Goal: Transaction & Acquisition: Download file/media

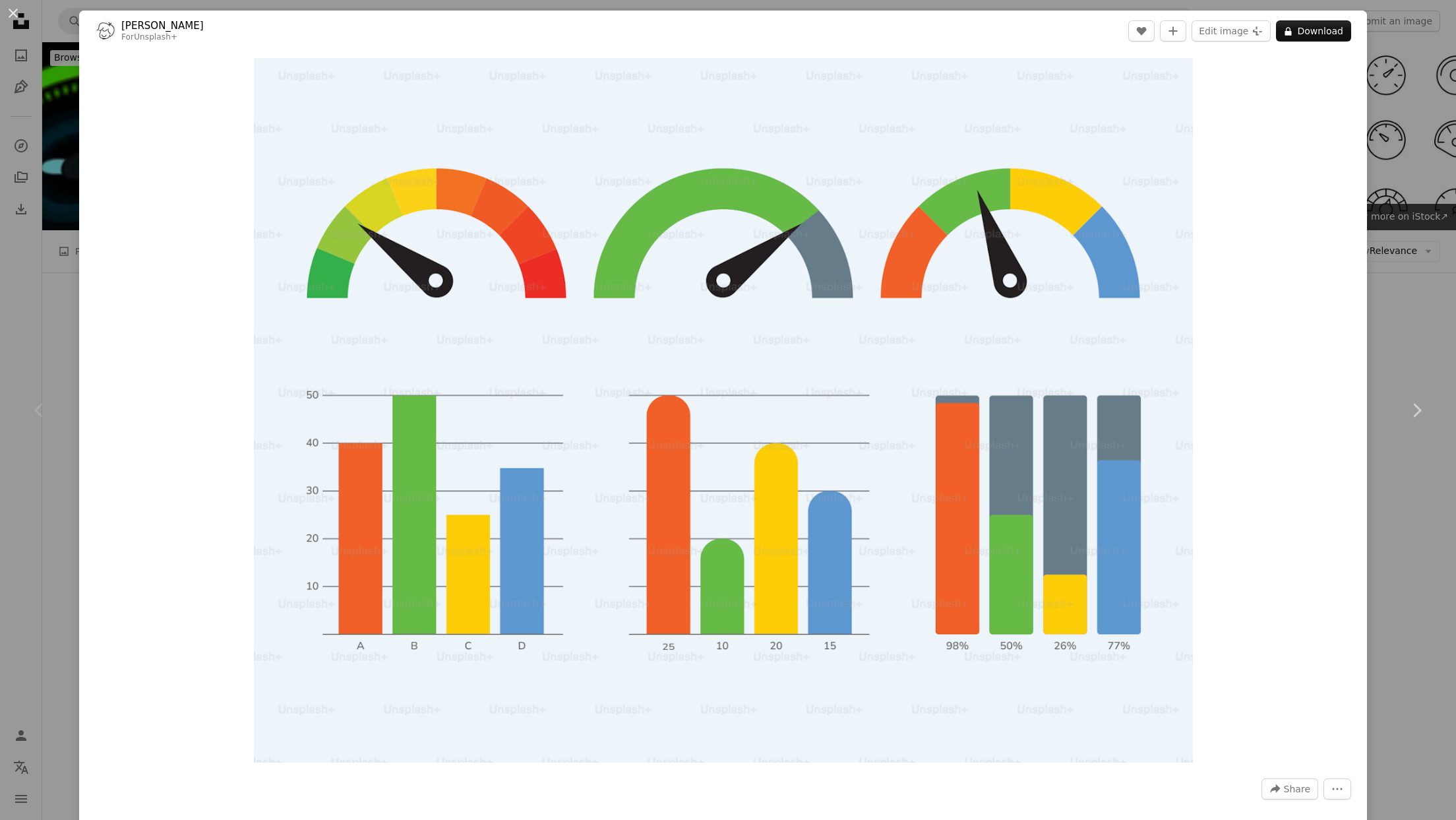
click at [1423, 339] on div "An X shape Chevron left Chevron right Rizki Kurniawan For Unsplash+ A heart A p…" at bounding box center [728, 410] width 1456 height 820
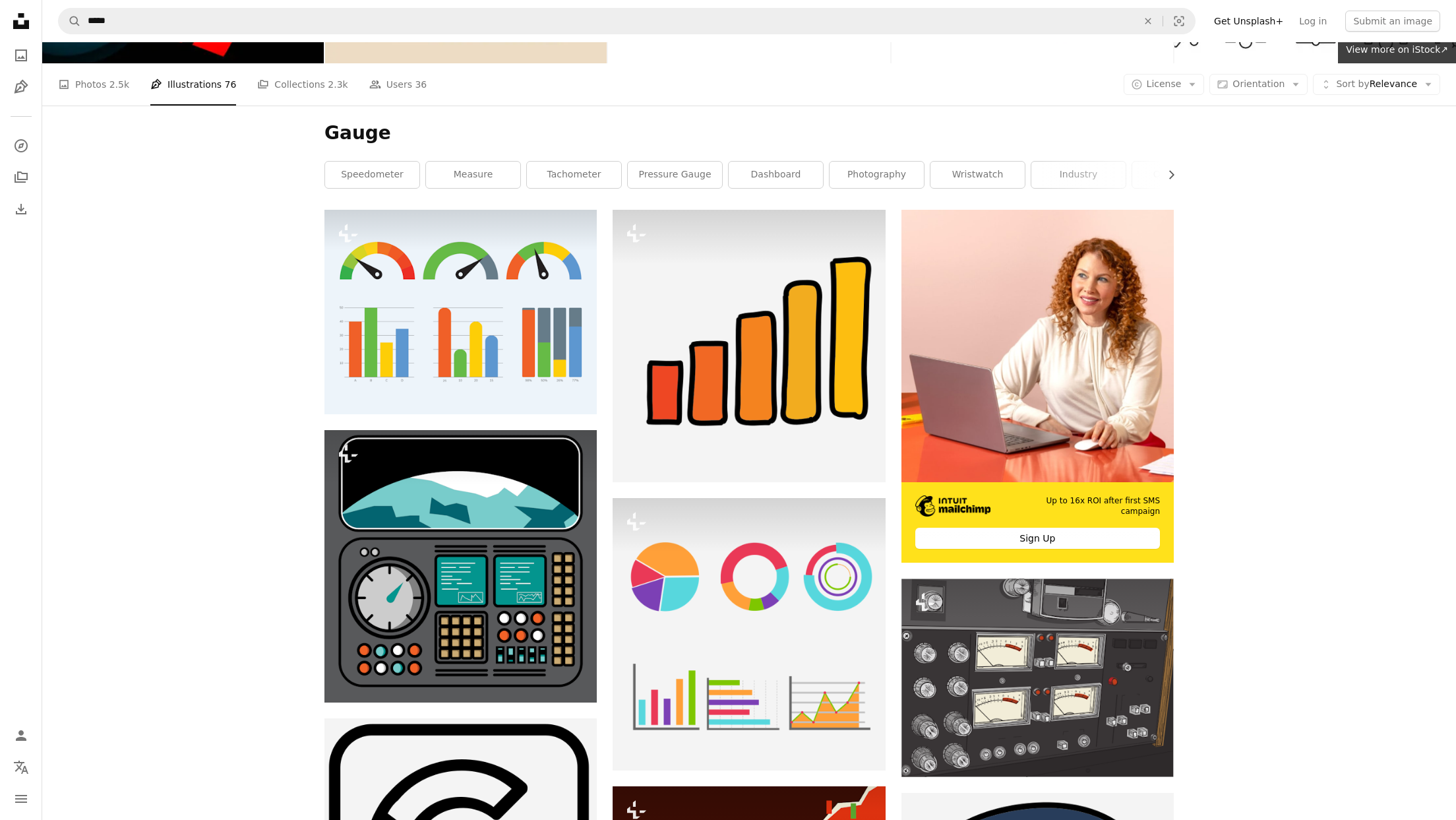
scroll to position [169, 0]
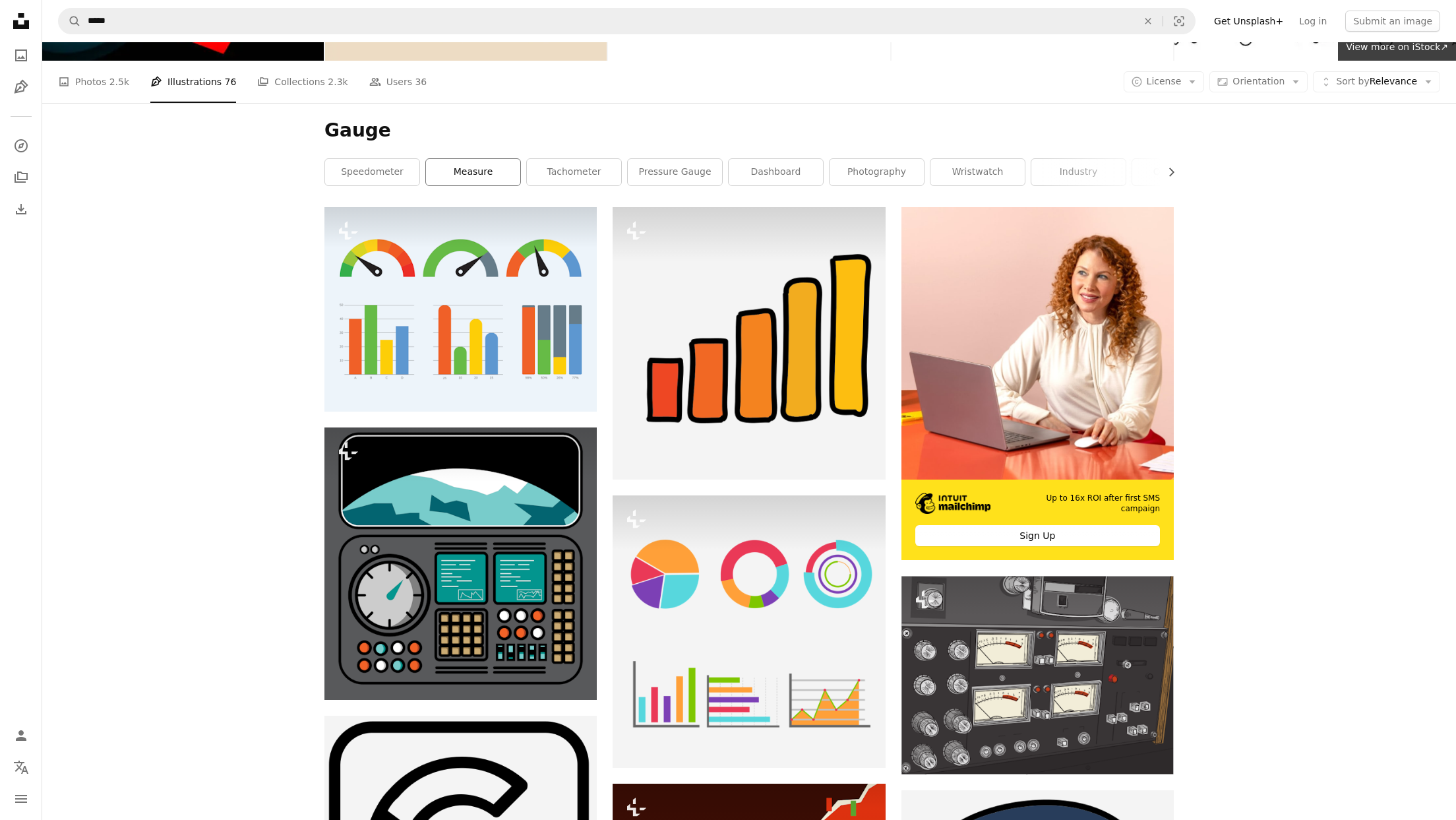
click at [494, 178] on link "measure" at bounding box center [472, 172] width 94 height 26
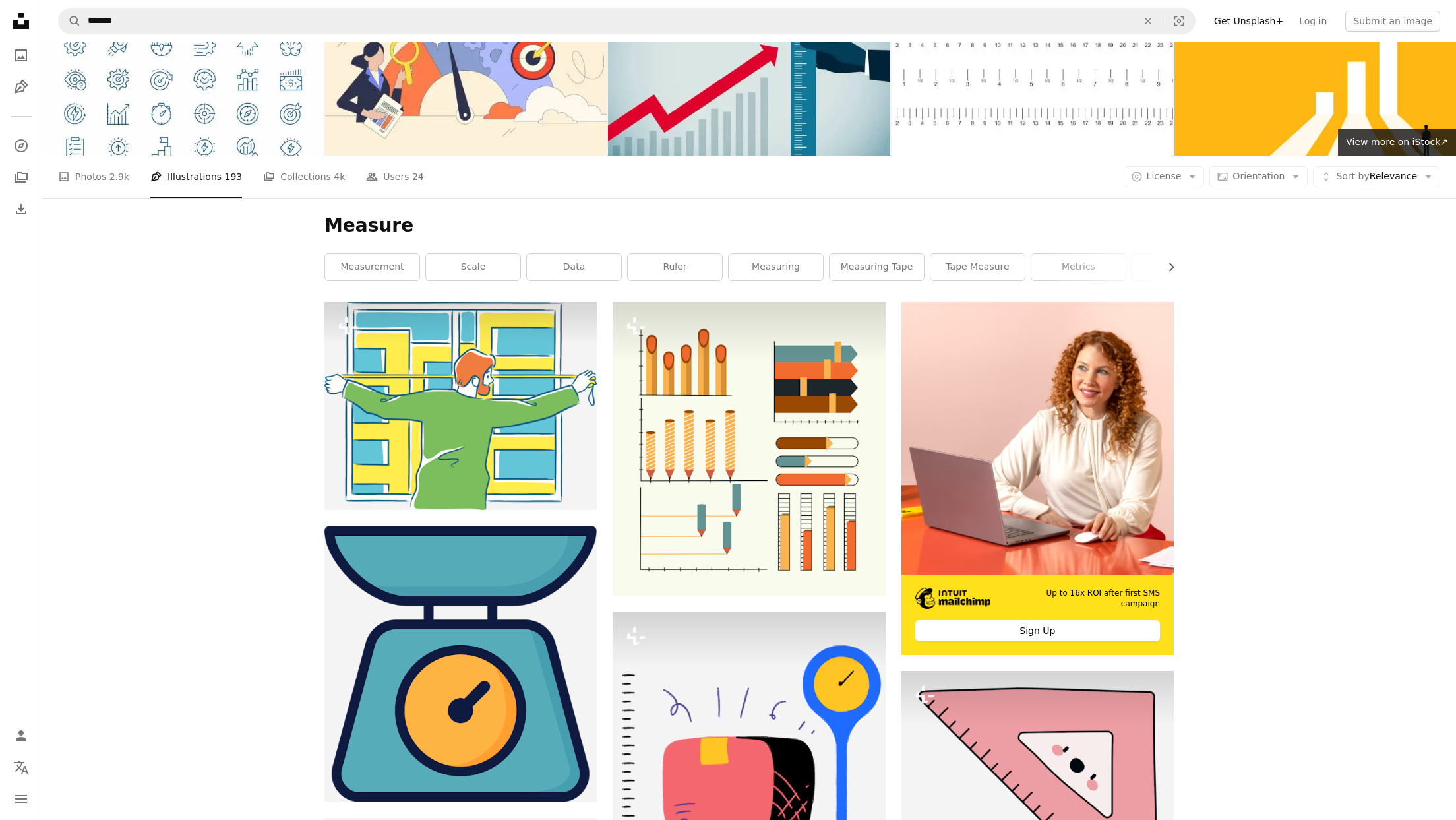
scroll to position [56, 0]
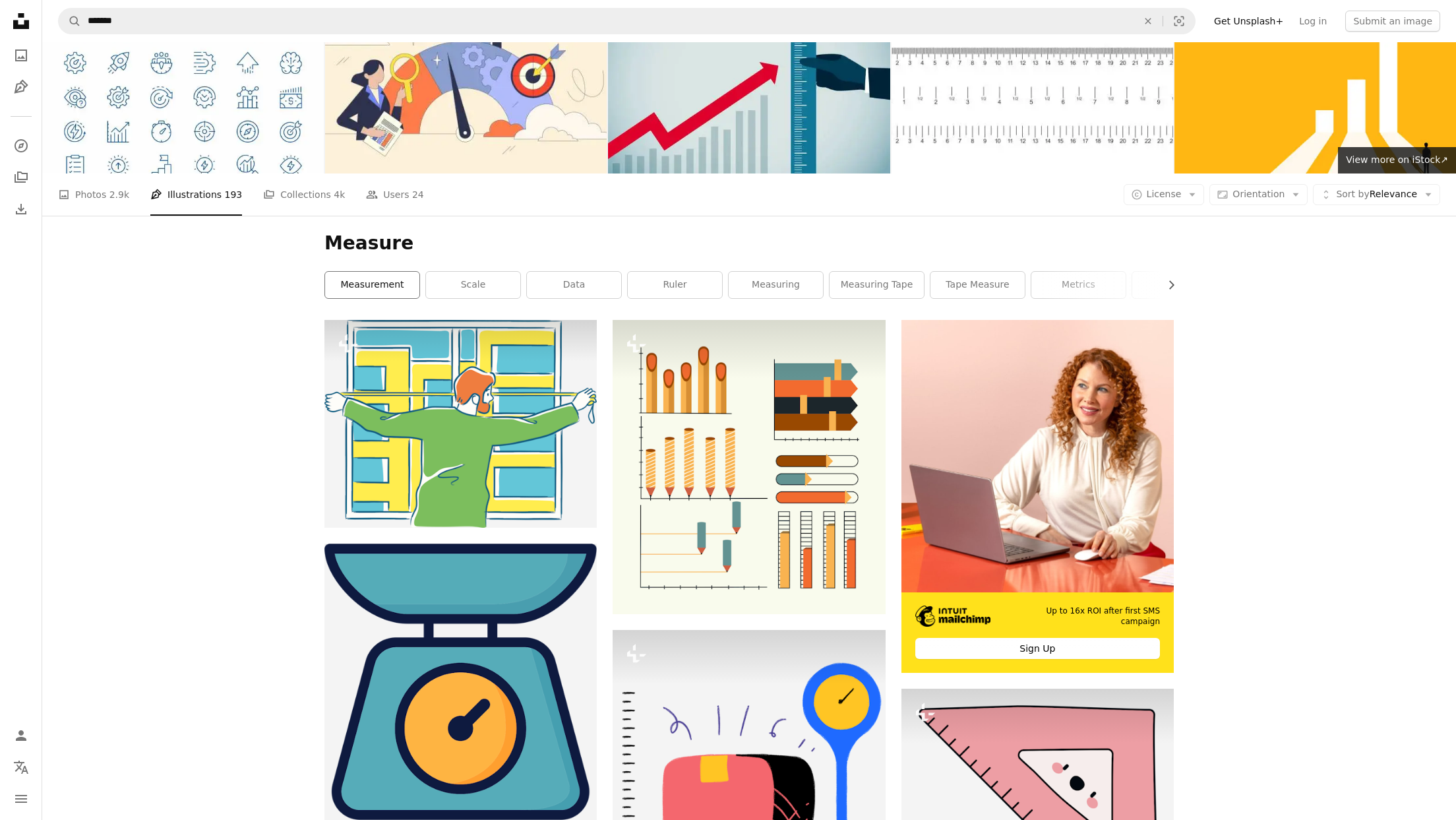
click at [375, 284] on link "measurement" at bounding box center [372, 284] width 94 height 26
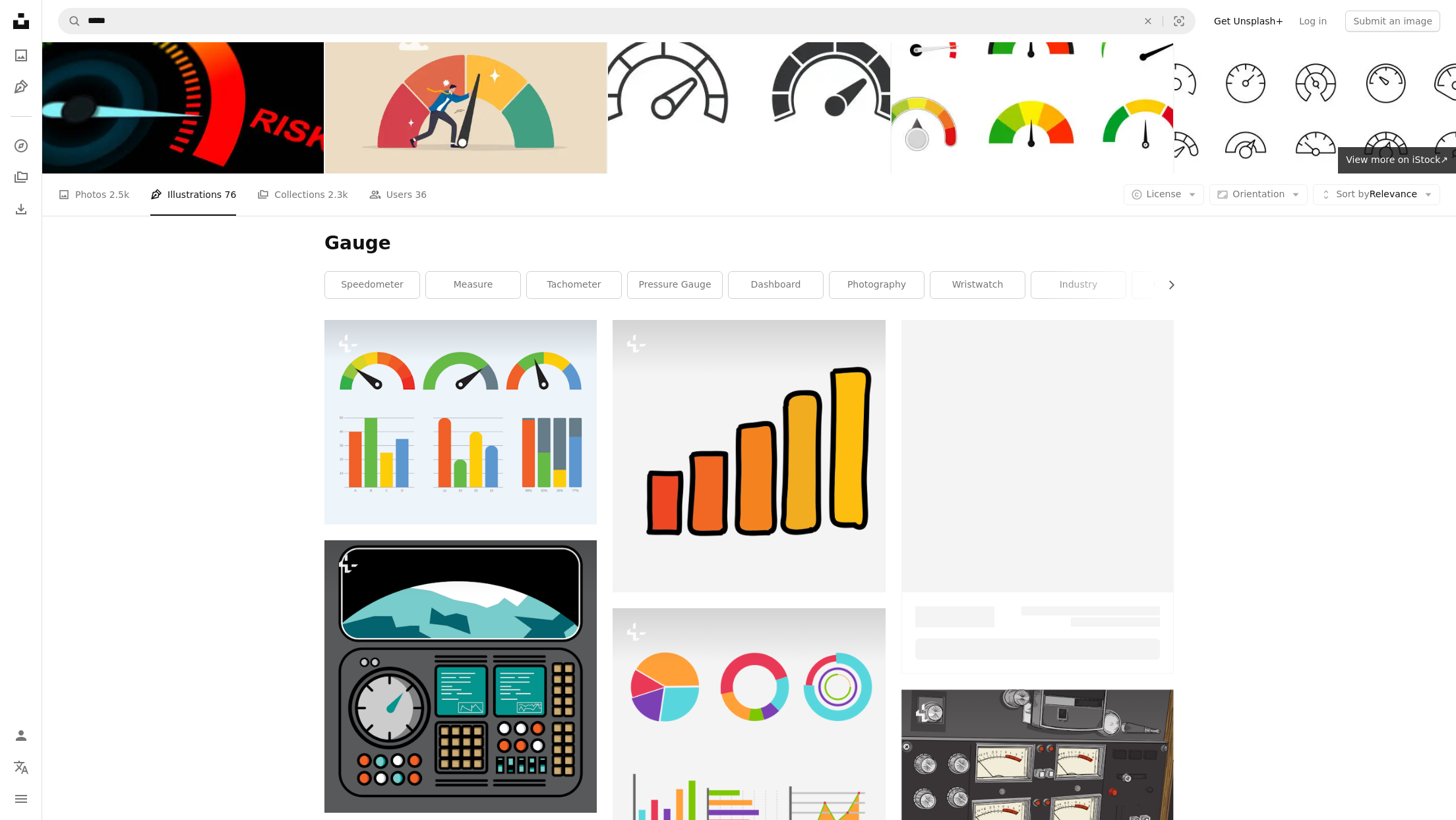
scroll to position [169, 0]
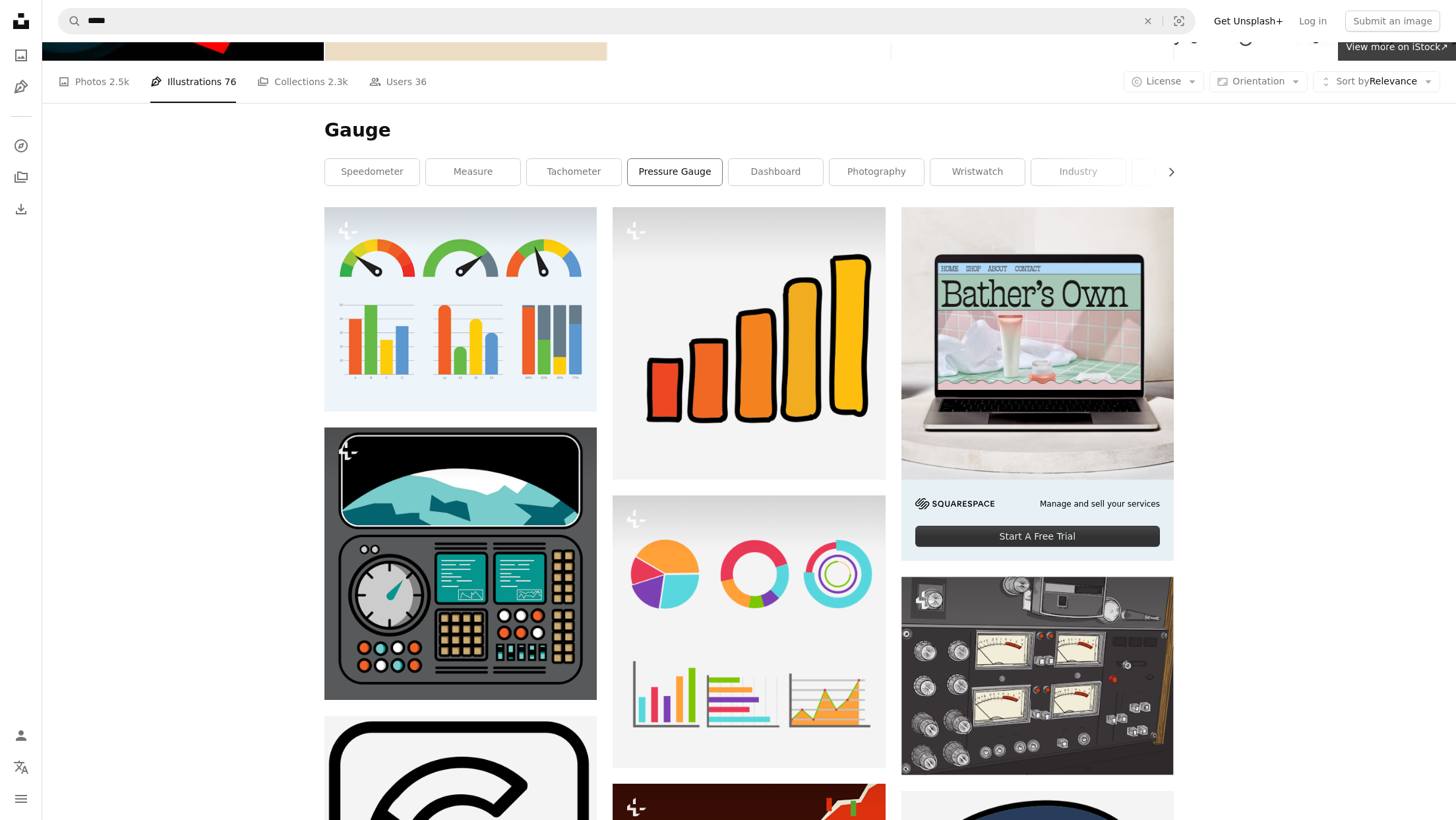
click at [684, 178] on link "pressure gauge" at bounding box center [675, 172] width 94 height 26
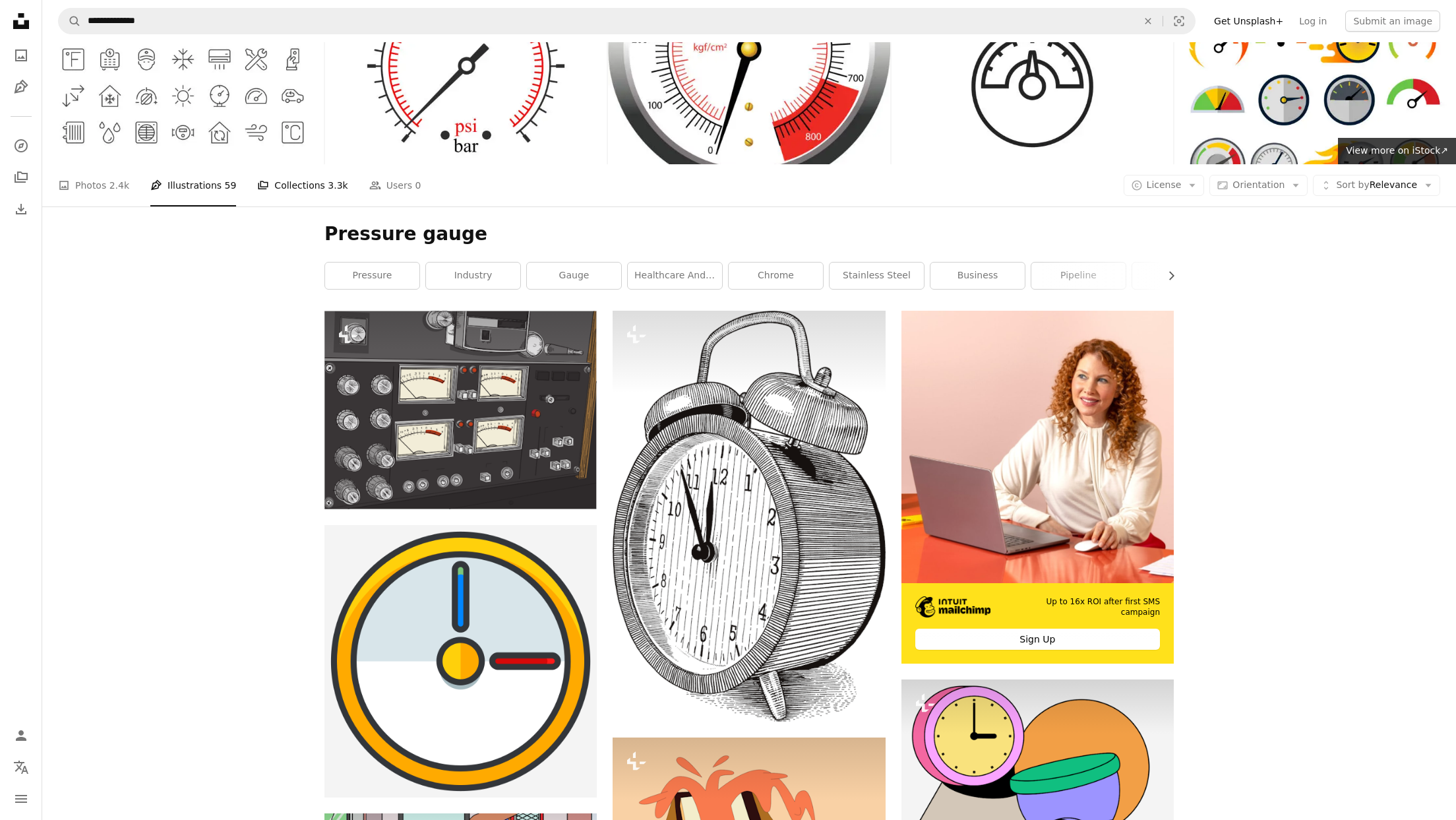
scroll to position [62, 0]
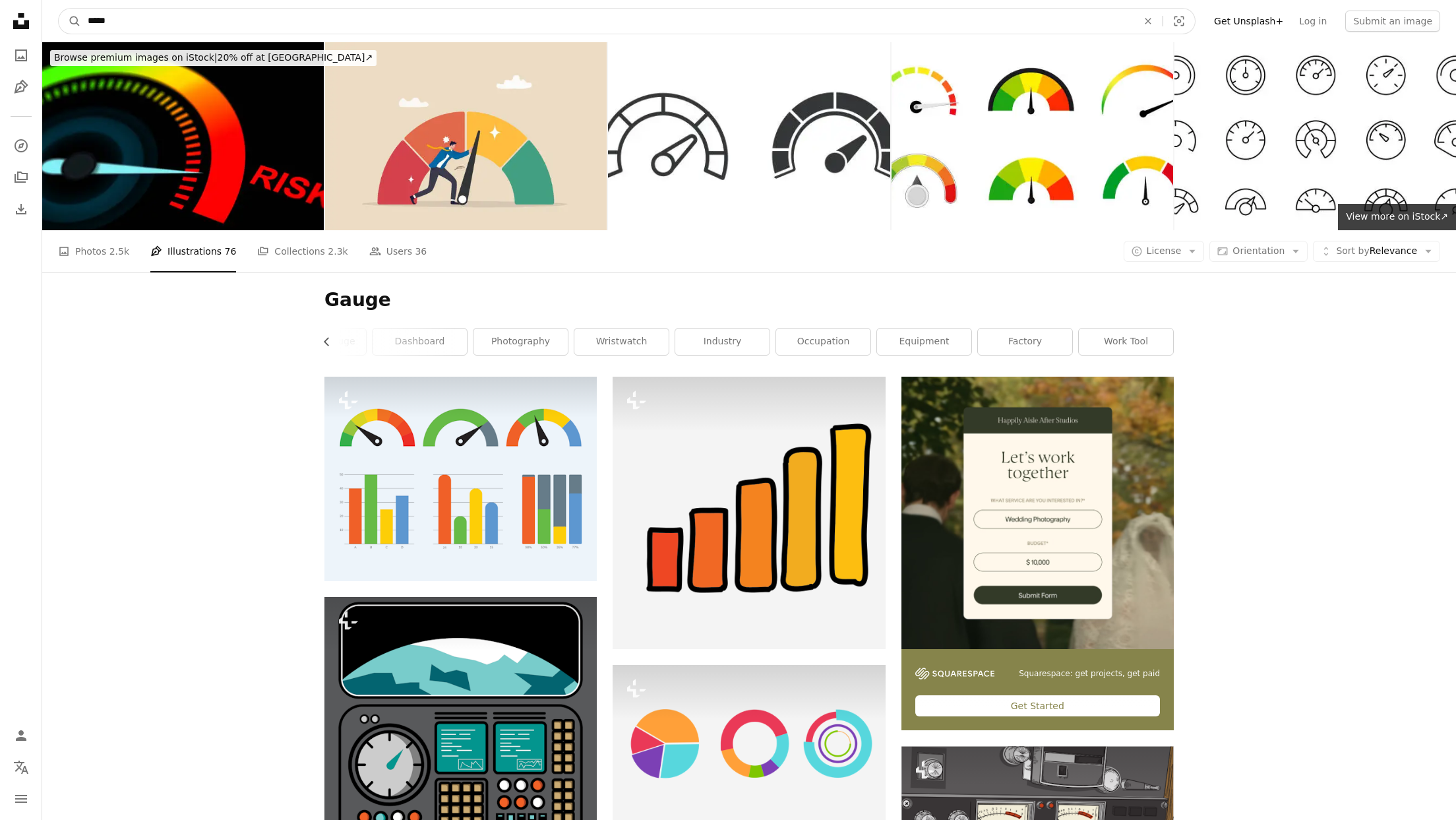
click at [159, 21] on input "*****" at bounding box center [607, 20] width 1052 height 25
type input "**********"
click button "A magnifying glass" at bounding box center [70, 20] width 23 height 25
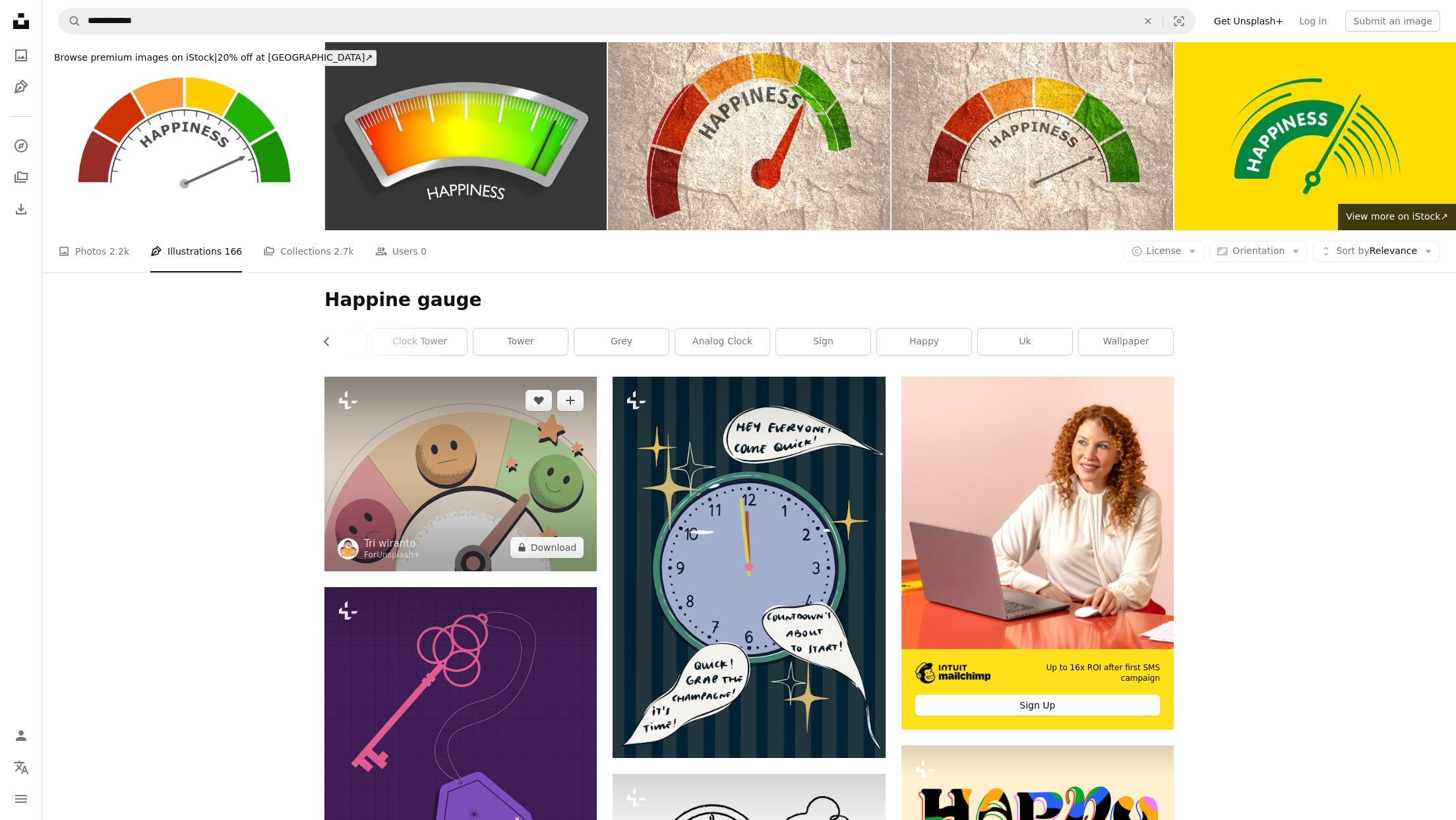
click at [485, 474] on img at bounding box center [460, 474] width 272 height 195
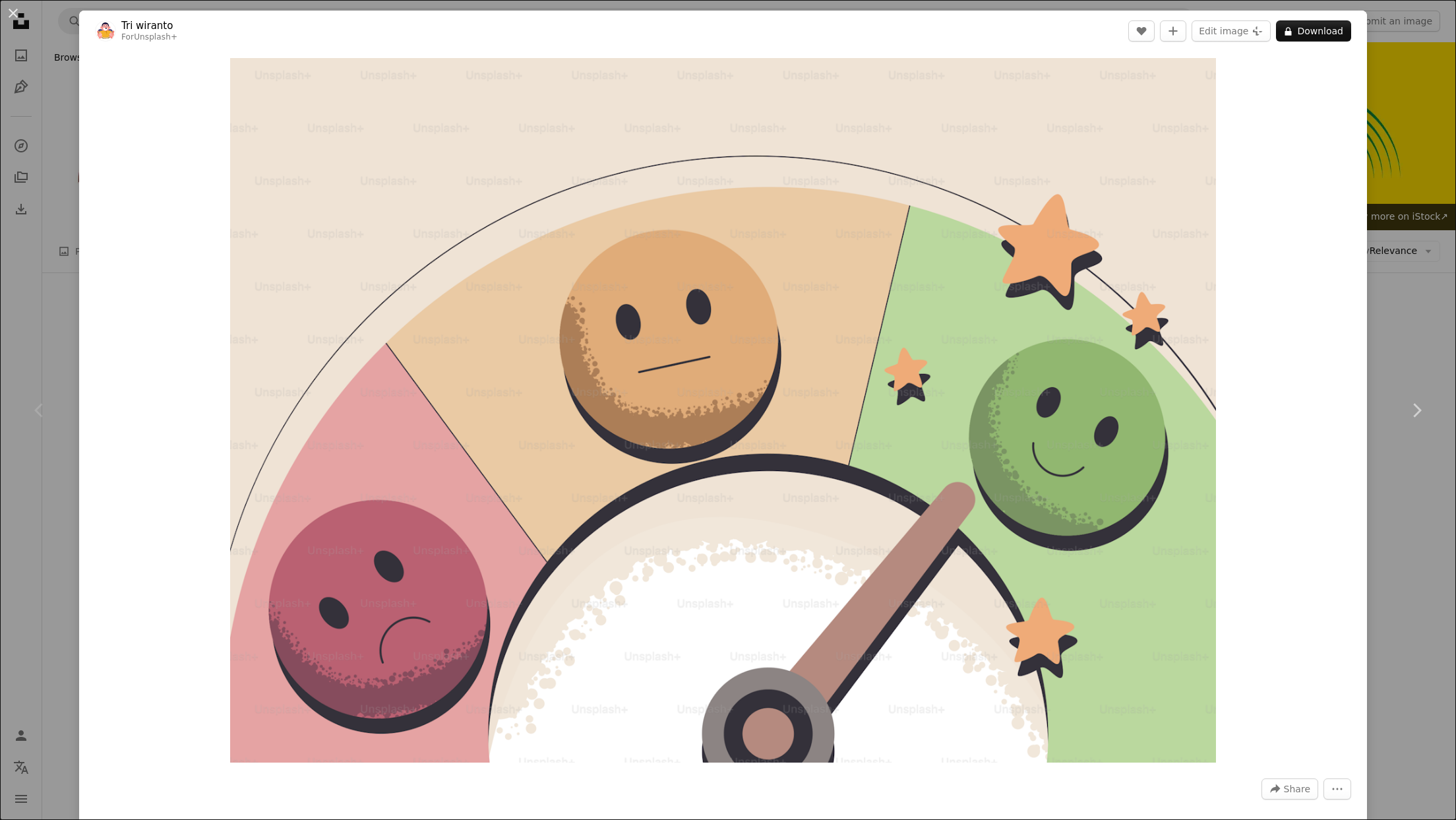
click at [62, 323] on div "An X shape Chevron left Chevron right Tri wiranto For Unsplash+ A heart A plus …" at bounding box center [728, 410] width 1456 height 820
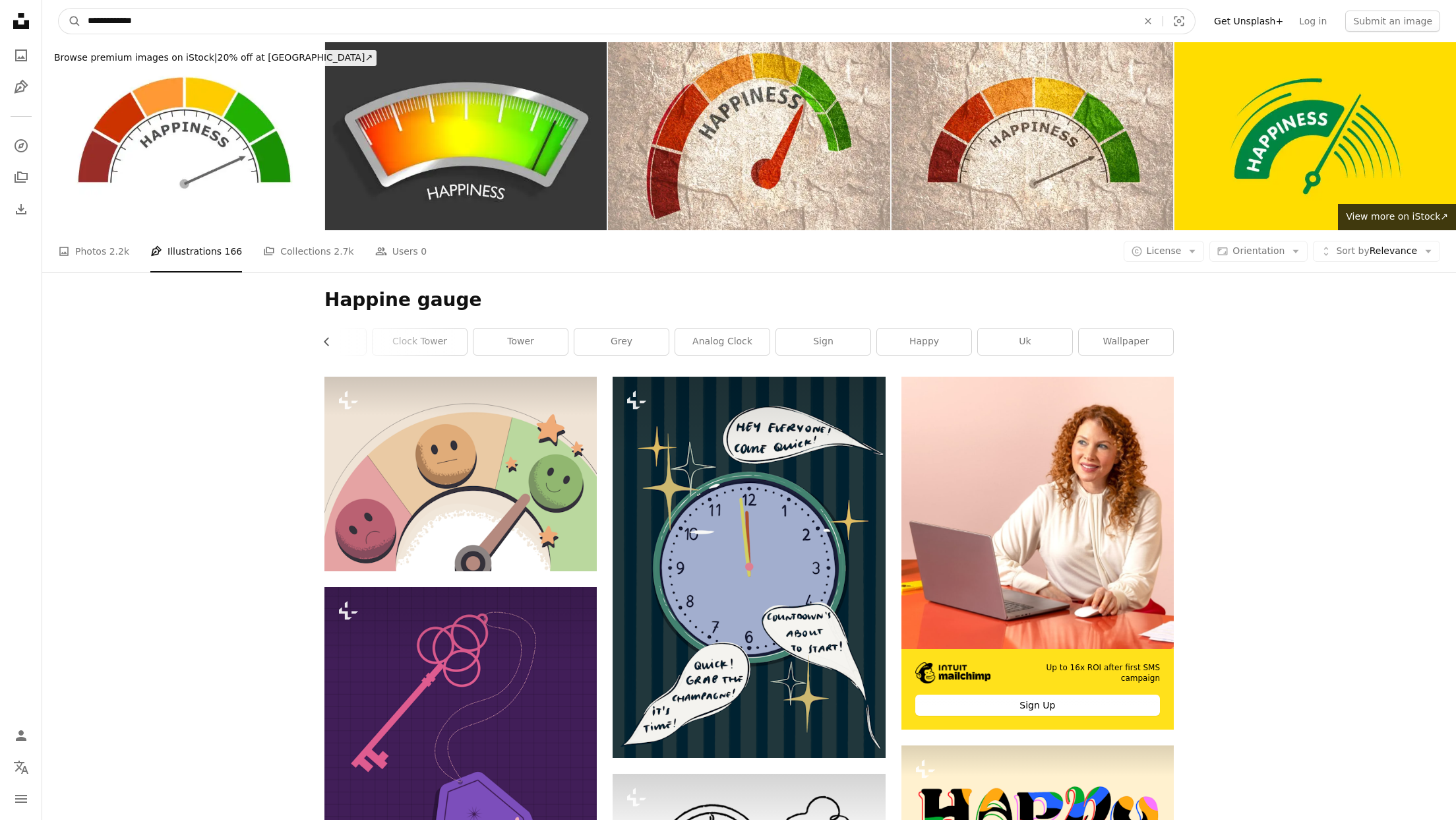
click at [120, 20] on input "**********" at bounding box center [607, 20] width 1052 height 25
type input "**********"
click button "A magnifying glass" at bounding box center [70, 20] width 23 height 25
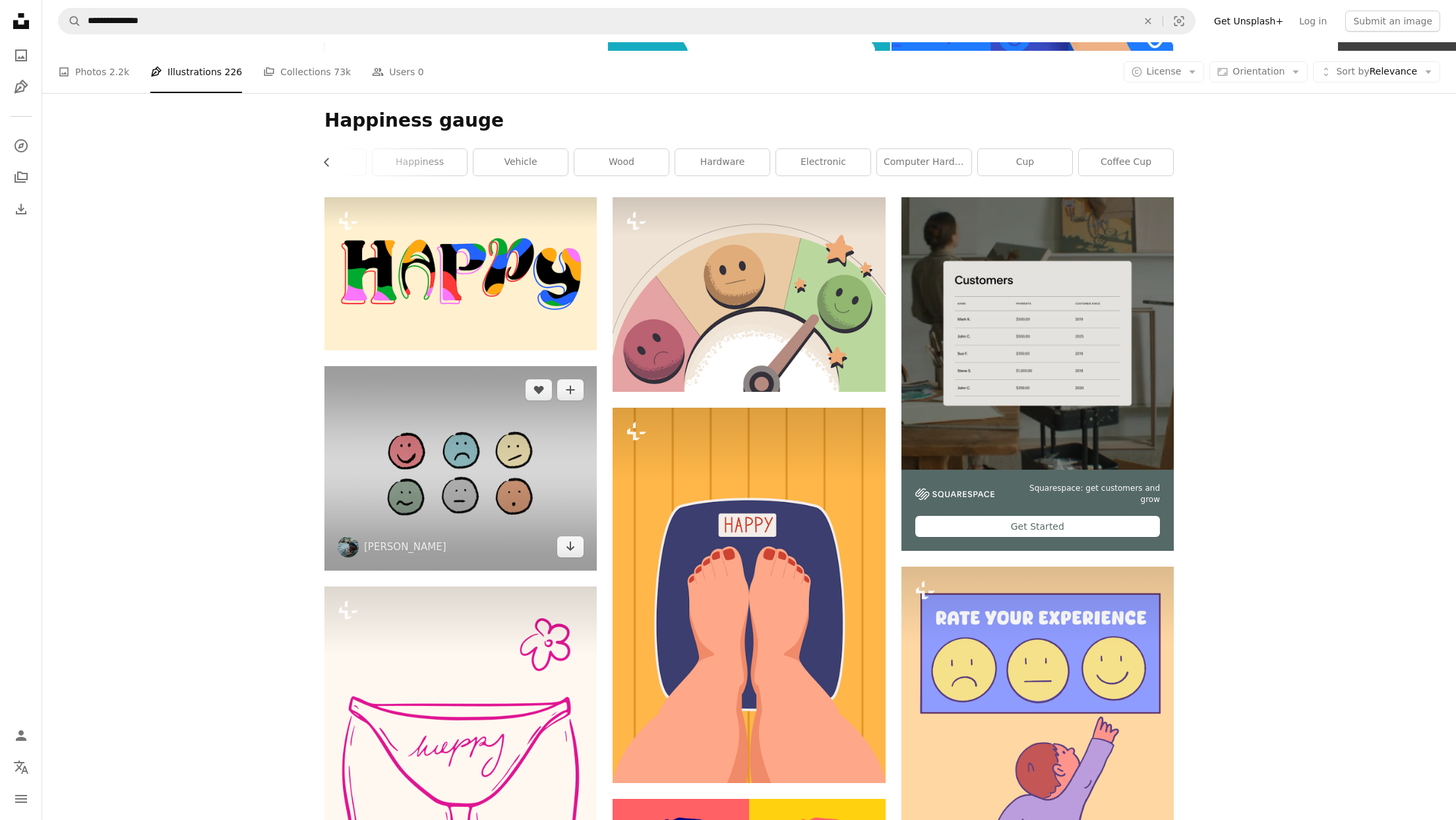
scroll to position [184, 0]
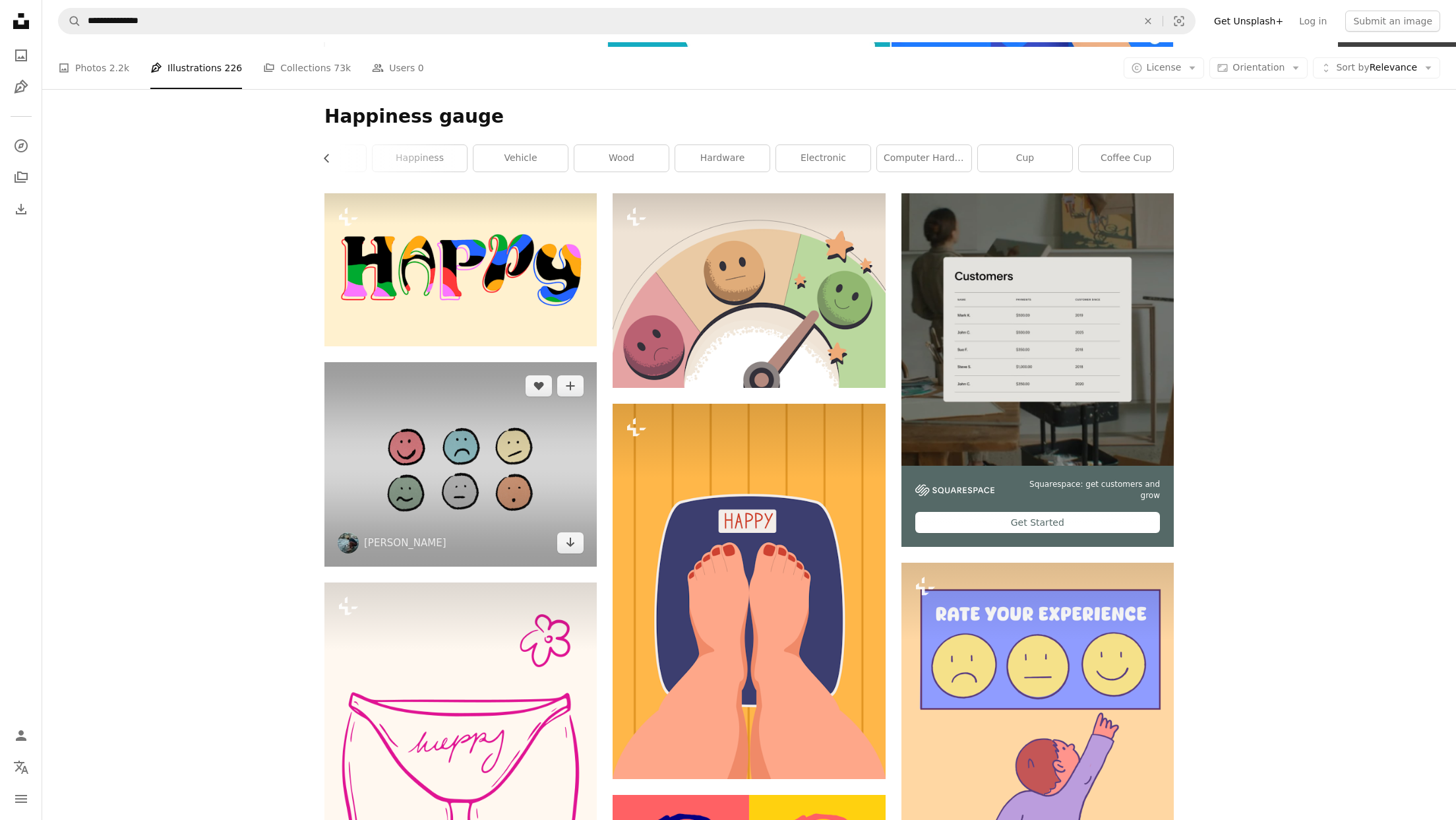
click at [457, 449] on img at bounding box center [460, 464] width 272 height 205
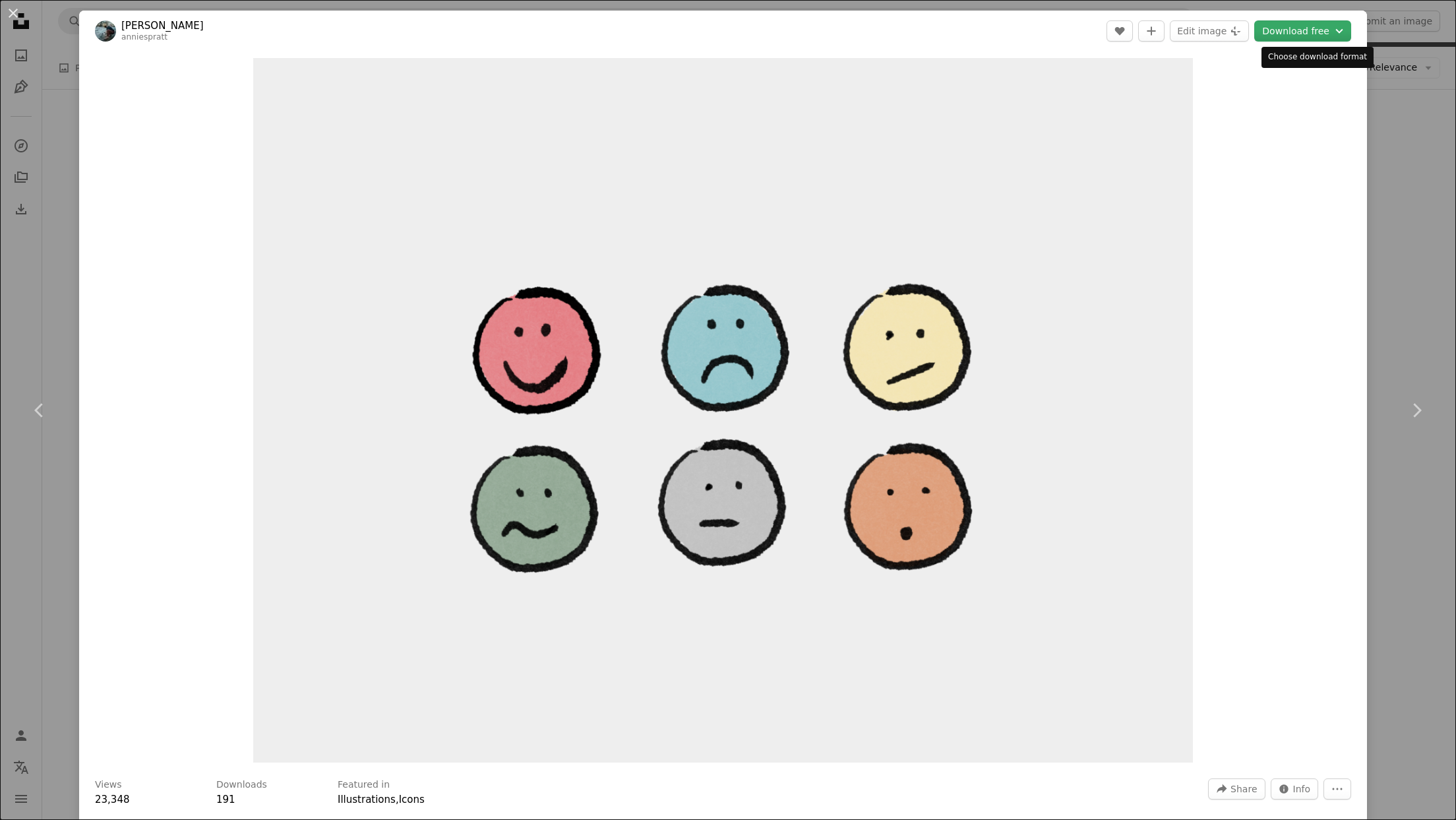
click at [1293, 38] on button "Download free Chevron down" at bounding box center [1302, 31] width 97 height 21
click at [1259, 104] on div "PNG" at bounding box center [1281, 99] width 90 height 14
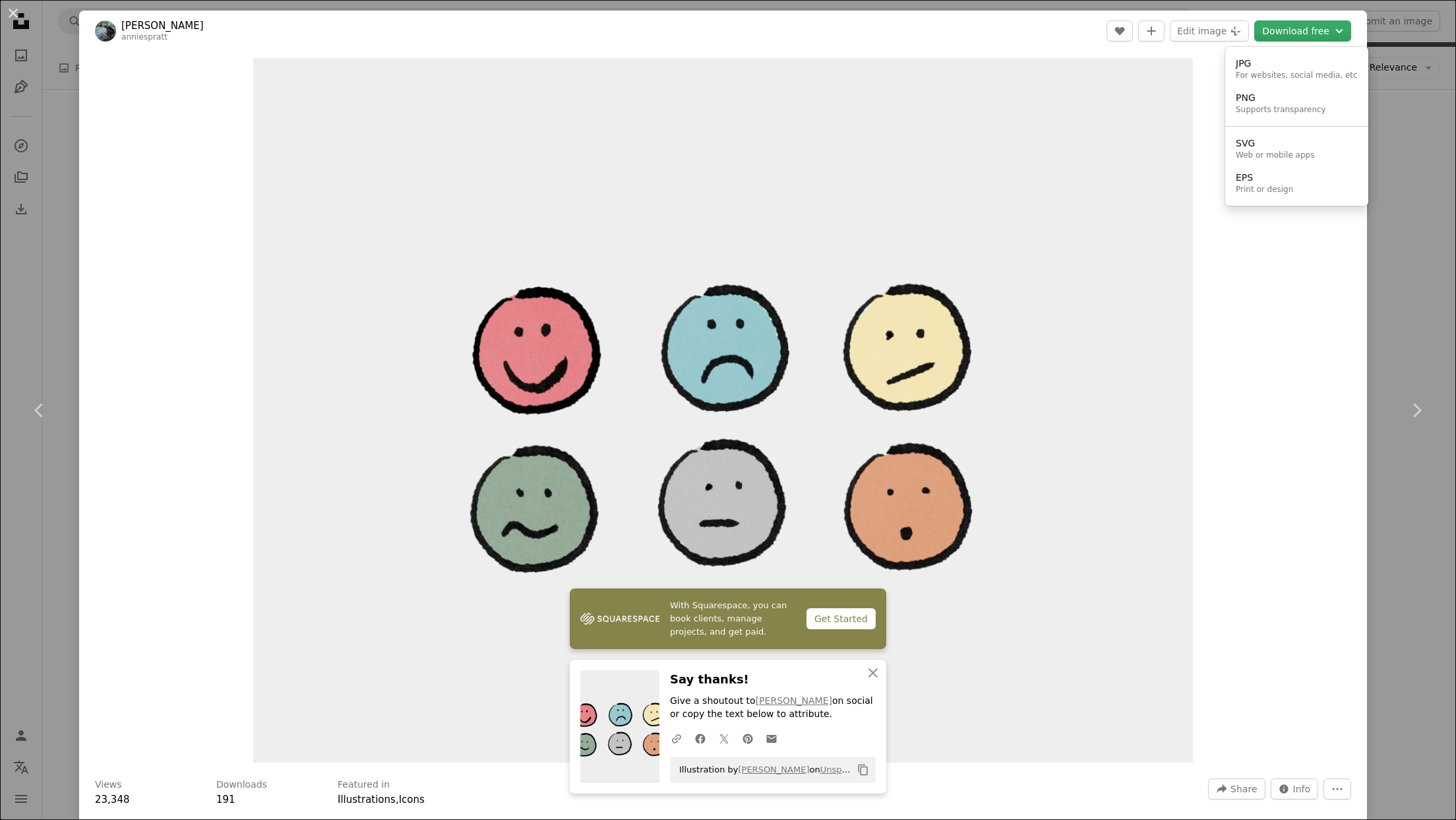
click at [1345, 29] on icon "Chevron down" at bounding box center [1339, 31] width 14 height 16
click at [1273, 187] on div "Print or design" at bounding box center [1264, 190] width 57 height 11
